Goal: Task Accomplishment & Management: Use online tool/utility

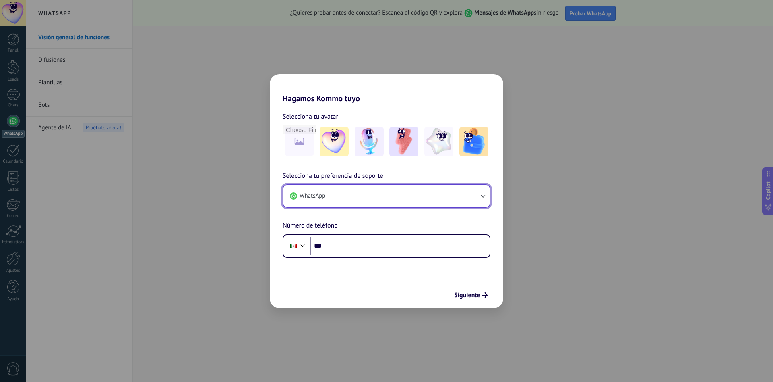
click at [395, 199] on button "WhatsApp" at bounding box center [387, 196] width 206 height 22
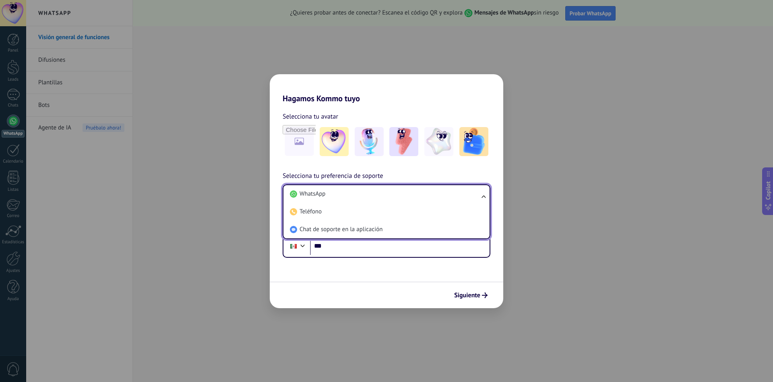
click at [395, 199] on li "WhatsApp" at bounding box center [385, 194] width 197 height 18
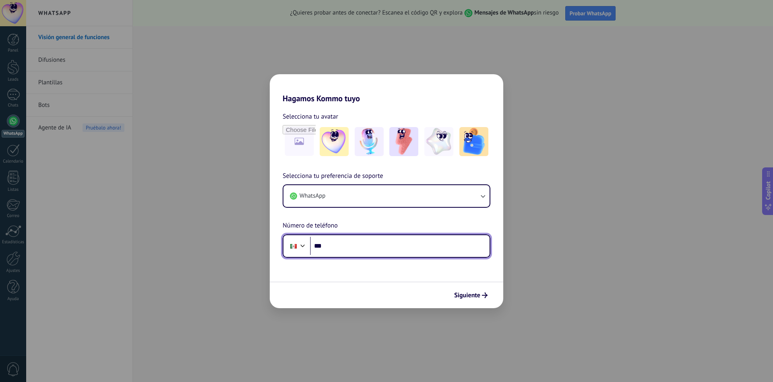
click at [367, 242] on input "***" at bounding box center [400, 245] width 180 height 19
drag, startPoint x: 374, startPoint y: 243, endPoint x: 326, endPoint y: 242, distance: 48.0
click at [326, 242] on input "**********" at bounding box center [400, 245] width 180 height 19
type input "**********"
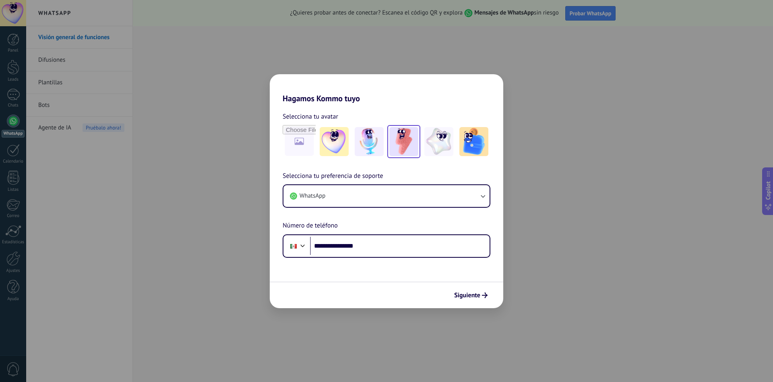
click at [406, 147] on img at bounding box center [404, 141] width 29 height 29
click at [469, 301] on button "Siguiente" at bounding box center [471, 295] width 41 height 14
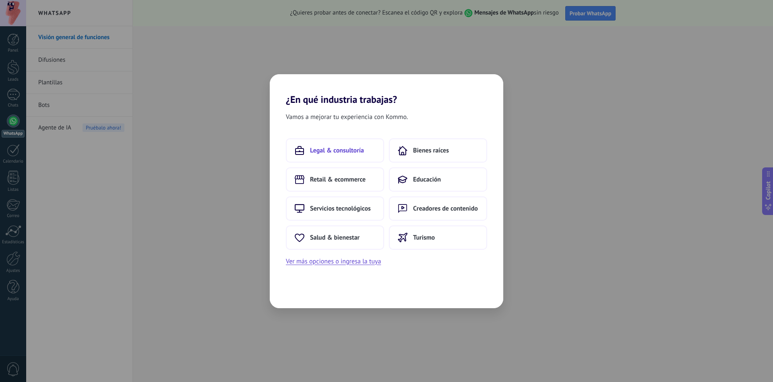
click at [347, 153] on span "Legal & consultoría" at bounding box center [337, 150] width 54 height 8
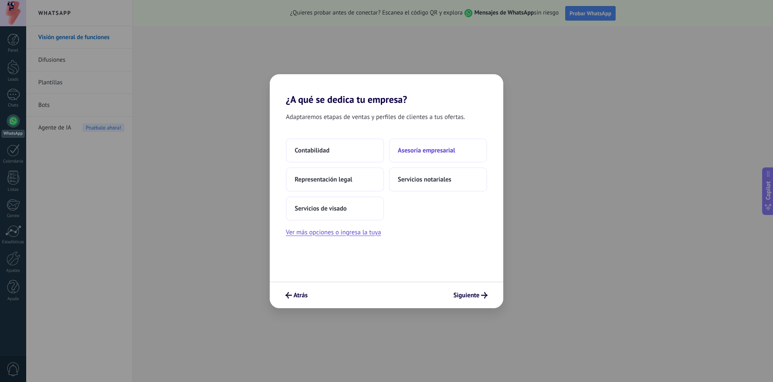
click at [423, 154] on button "Asesoría empresarial" at bounding box center [438, 150] width 98 height 24
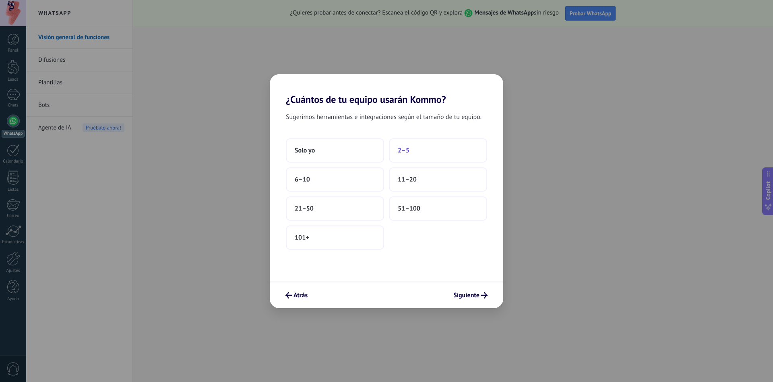
click at [406, 152] on span "2–5" at bounding box center [404, 150] width 12 height 8
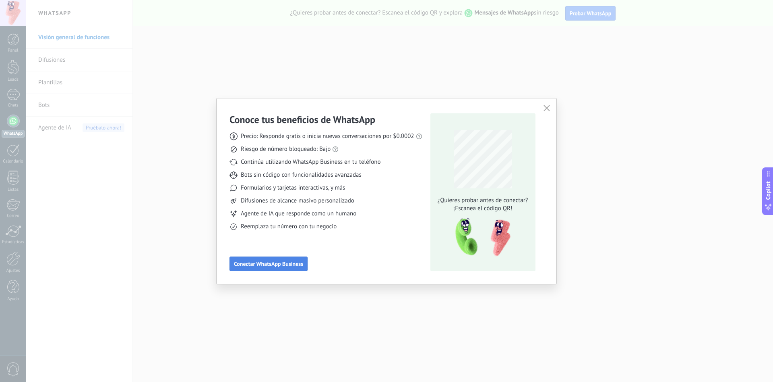
click at [297, 263] on span "Conectar WhatsApp Business" at bounding box center [268, 264] width 69 height 6
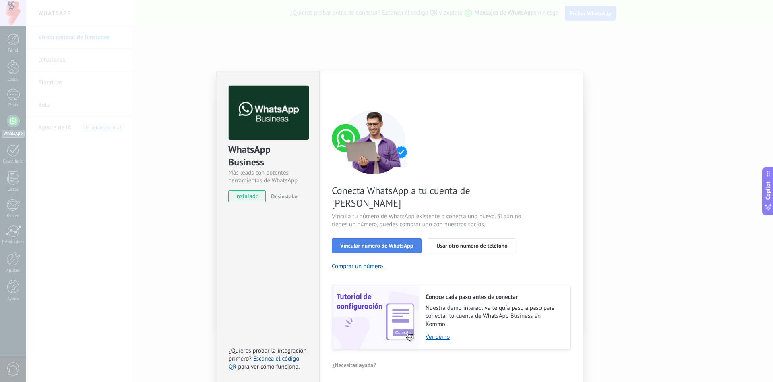
click at [373, 238] on button "Vincular número de WhatsApp" at bounding box center [377, 245] width 90 height 15
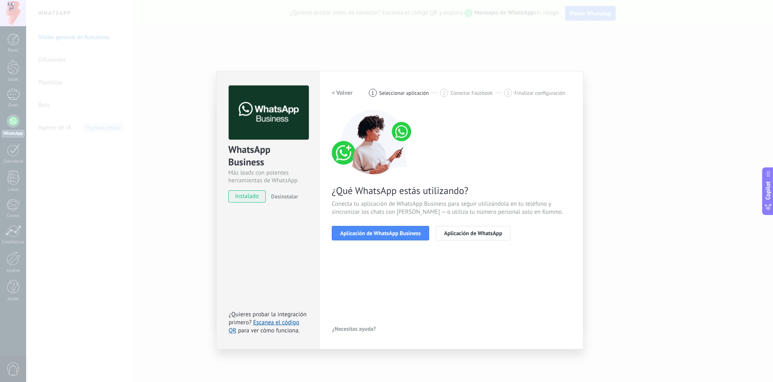
click at [373, 236] on button "Aplicación de WhatsApp Business" at bounding box center [380, 233] width 97 height 15
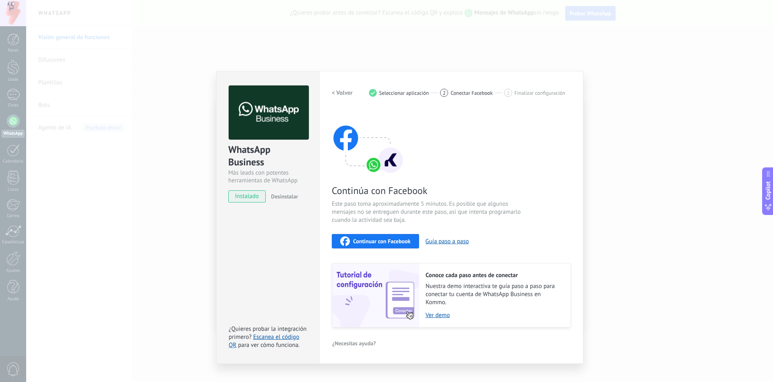
click at [383, 241] on span "Continuar con Facebook" at bounding box center [382, 241] width 58 height 6
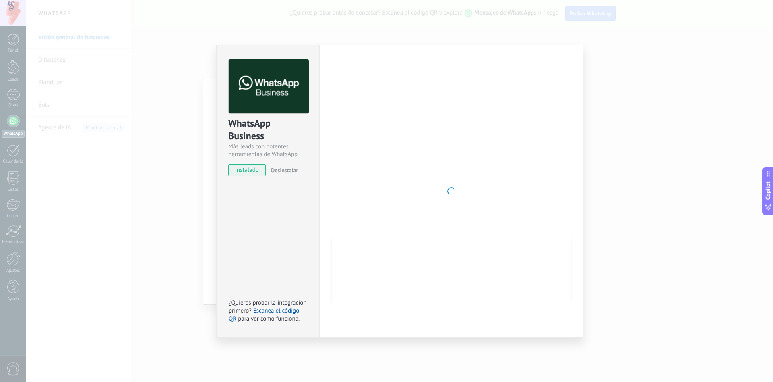
click at [236, 170] on span "instalado" at bounding box center [247, 170] width 37 height 12
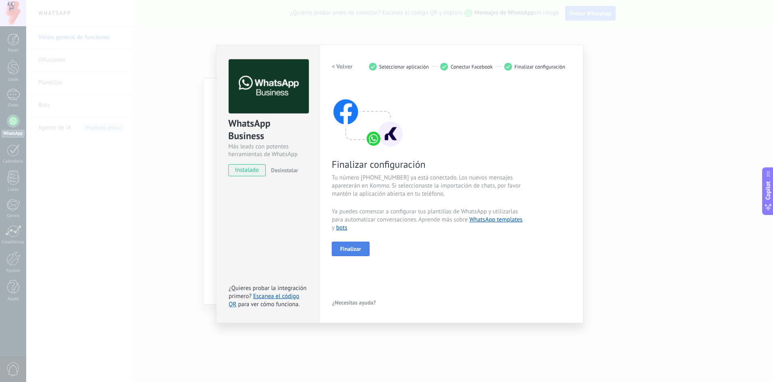
click at [363, 253] on button "Finalizar" at bounding box center [351, 248] width 38 height 15
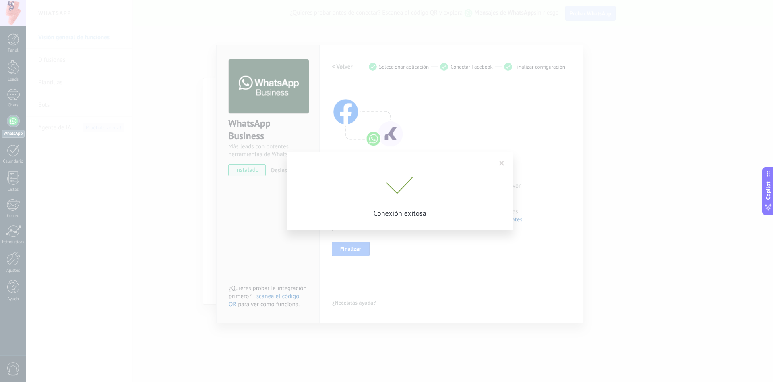
click at [504, 163] on span at bounding box center [502, 163] width 5 height 6
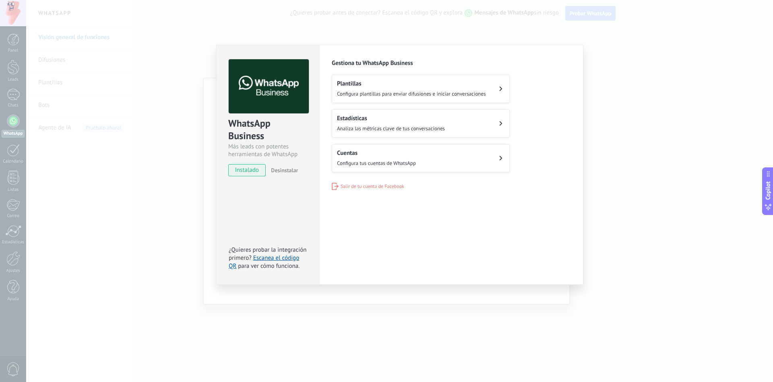
click at [670, 166] on div "WhatsApp Business Más leads con potentes herramientas de WhatsApp instalado Des…" at bounding box center [399, 191] width 747 height 382
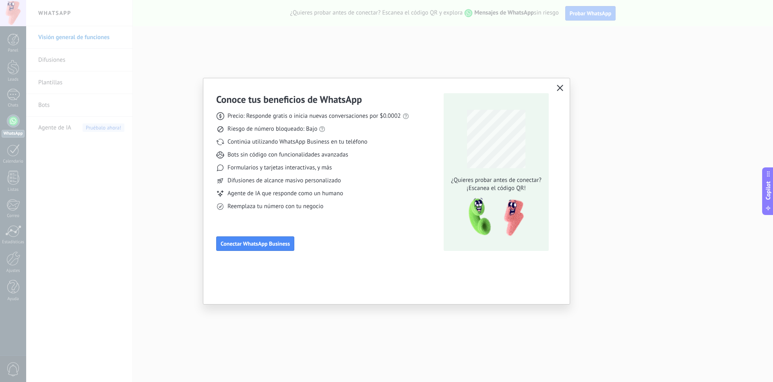
click at [603, 161] on div "Conoce tus beneficios de WhatsApp Precio: Responde gratis o inicia nuevas conve…" at bounding box center [386, 191] width 773 height 382
click at [560, 86] on icon "button" at bounding box center [560, 88] width 6 height 6
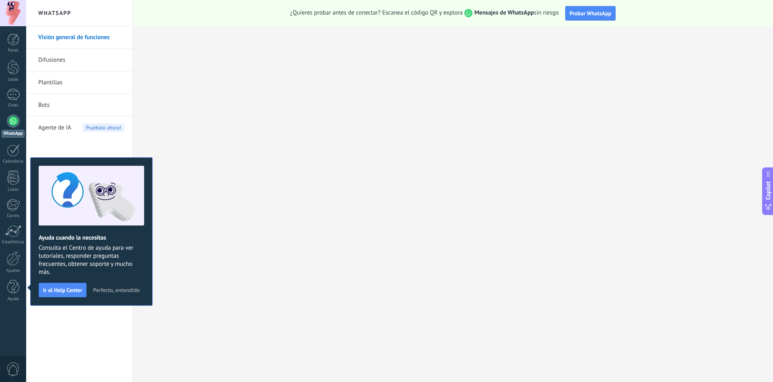
click at [58, 60] on link "Difusiones" at bounding box center [81, 60] width 86 height 23
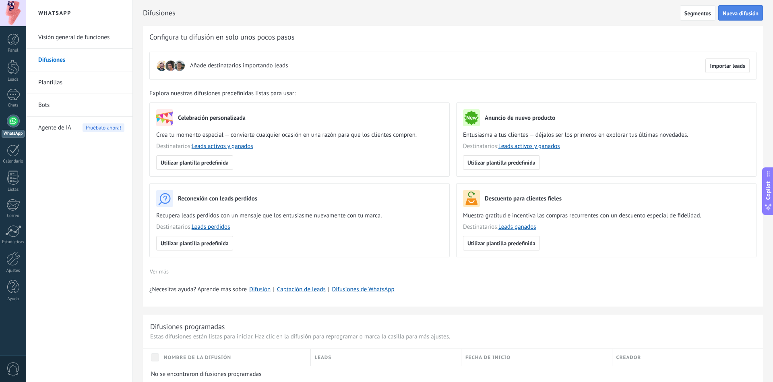
click at [730, 18] on button "Nueva difusión" at bounding box center [741, 12] width 45 height 15
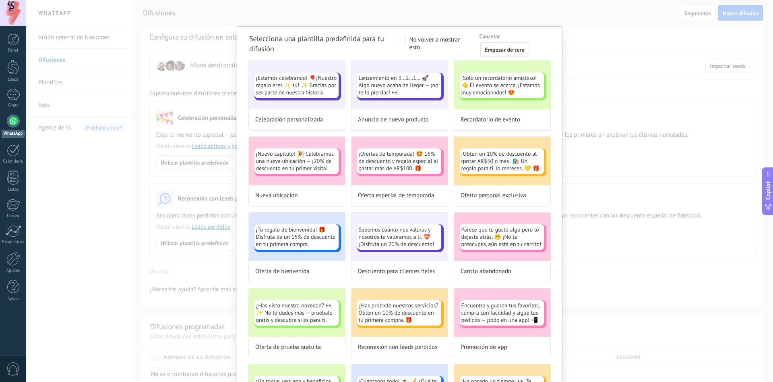
click at [626, 84] on div "Selecciona una plantilla predefinida para tu difusión No volver a mostrar esto …" at bounding box center [399, 191] width 747 height 382
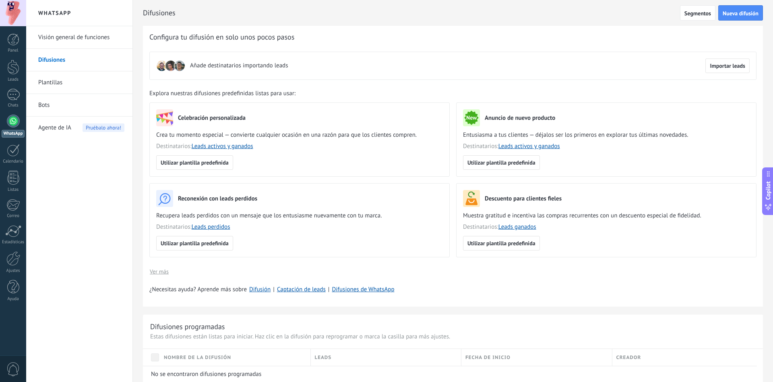
click at [59, 81] on link "Plantillas" at bounding box center [81, 82] width 86 height 23
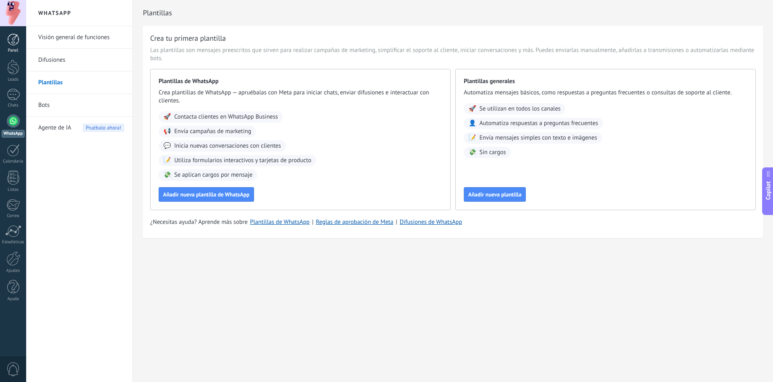
click at [12, 43] on div at bounding box center [13, 39] width 12 height 12
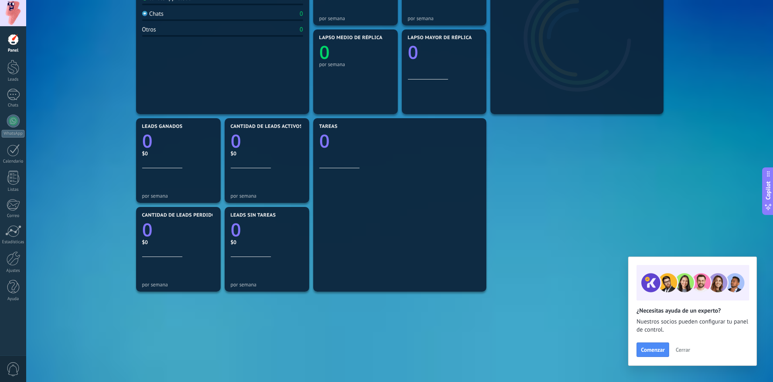
scroll to position [164, 0]
click at [10, 121] on div at bounding box center [13, 120] width 13 height 13
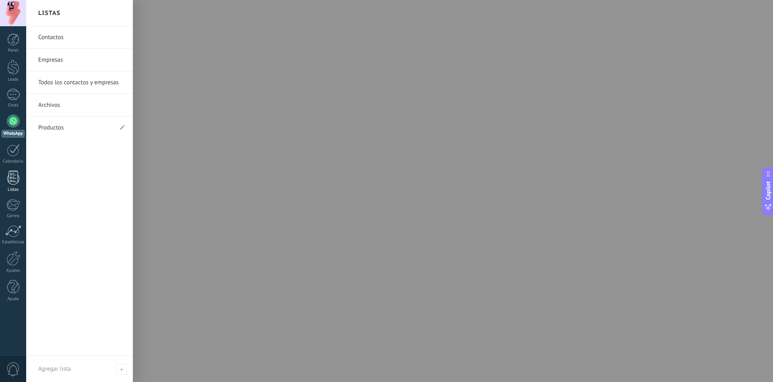
click at [12, 183] on div at bounding box center [13, 177] width 12 height 14
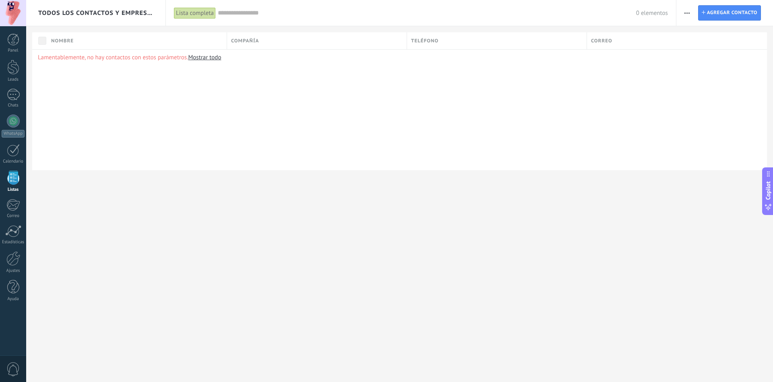
click at [726, 21] on div "[PERSON_NAME] una compañía Exportar Importar Procesos empresariales Buscar dupl…" at bounding box center [725, 13] width 97 height 26
click at [727, 14] on span "Agregar contacto" at bounding box center [732, 13] width 50 height 15
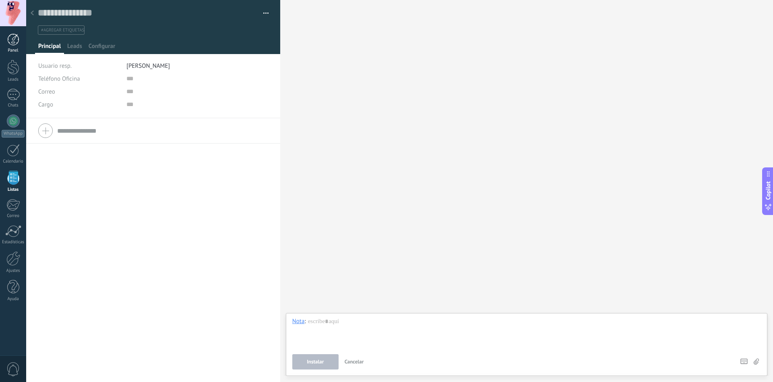
click at [16, 46] on div "Panel" at bounding box center [13, 43] width 26 height 20
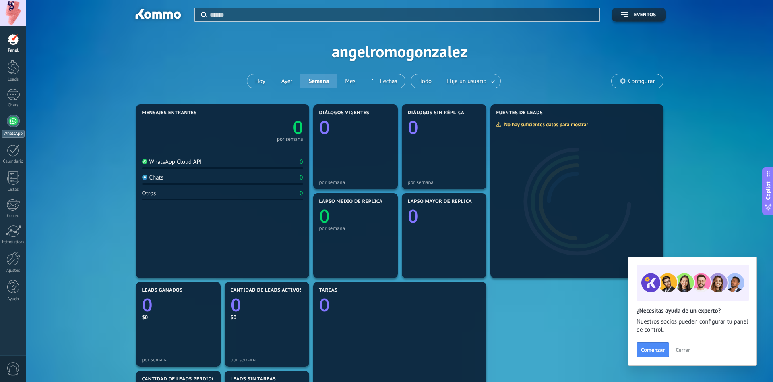
click at [11, 115] on div at bounding box center [13, 120] width 13 height 13
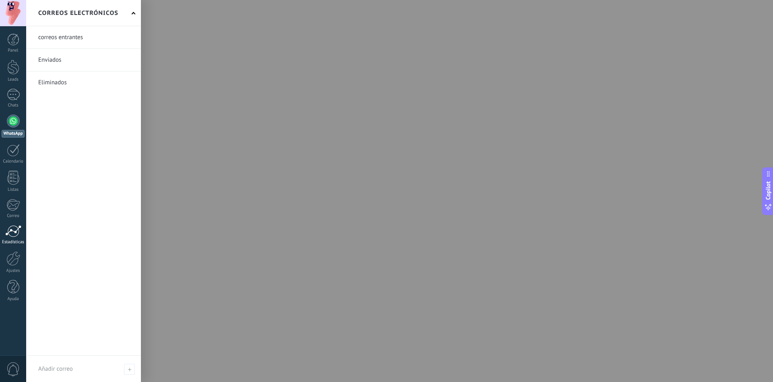
click at [15, 230] on div at bounding box center [13, 231] width 16 height 12
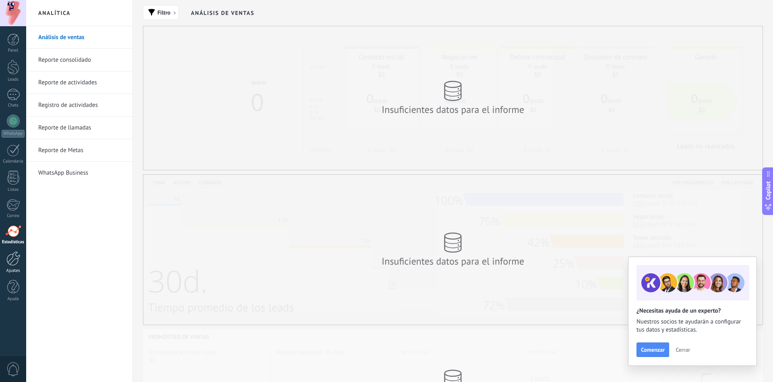
click at [12, 256] on div at bounding box center [13, 258] width 14 height 15
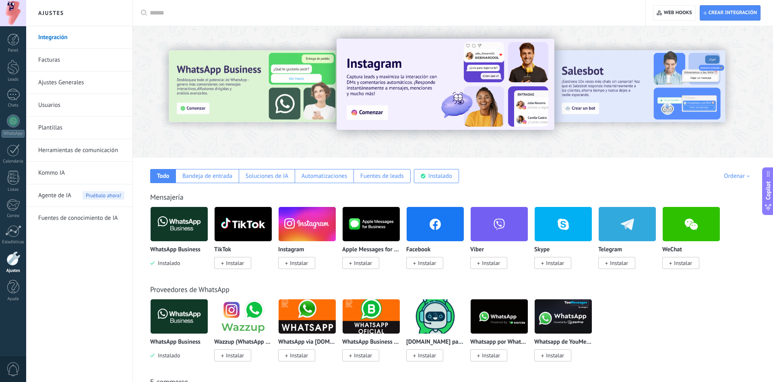
click at [166, 228] on img at bounding box center [179, 223] width 57 height 39
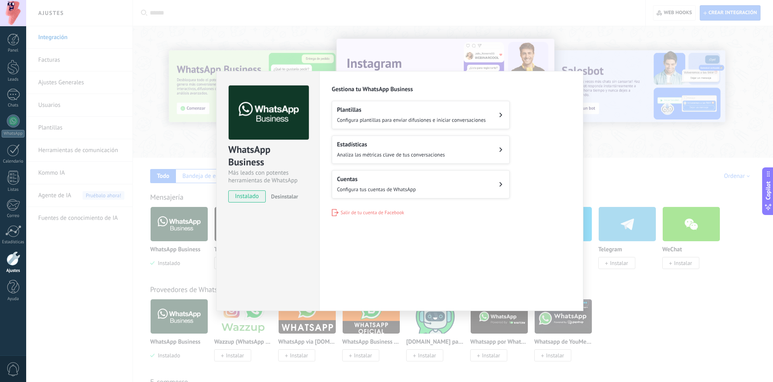
click at [184, 229] on div "WhatsApp Business Más leads con potentes herramientas de WhatsApp instalado Des…" at bounding box center [399, 191] width 747 height 382
